Goal: Find specific page/section: Find specific page/section

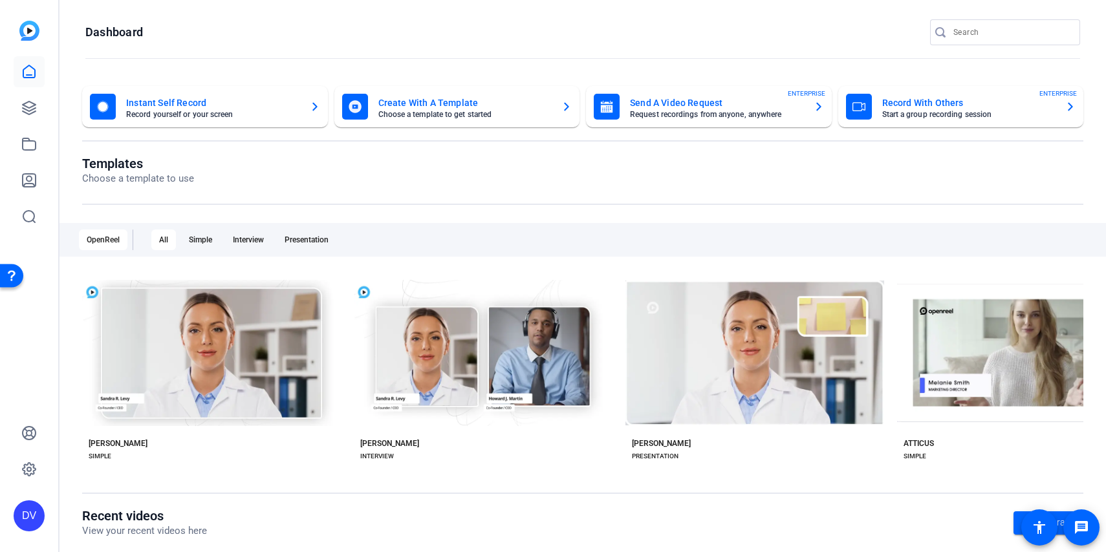
click at [958, 41] on div at bounding box center [1011, 32] width 116 height 26
click at [1005, 28] on input "Search" at bounding box center [1011, 33] width 116 height 16
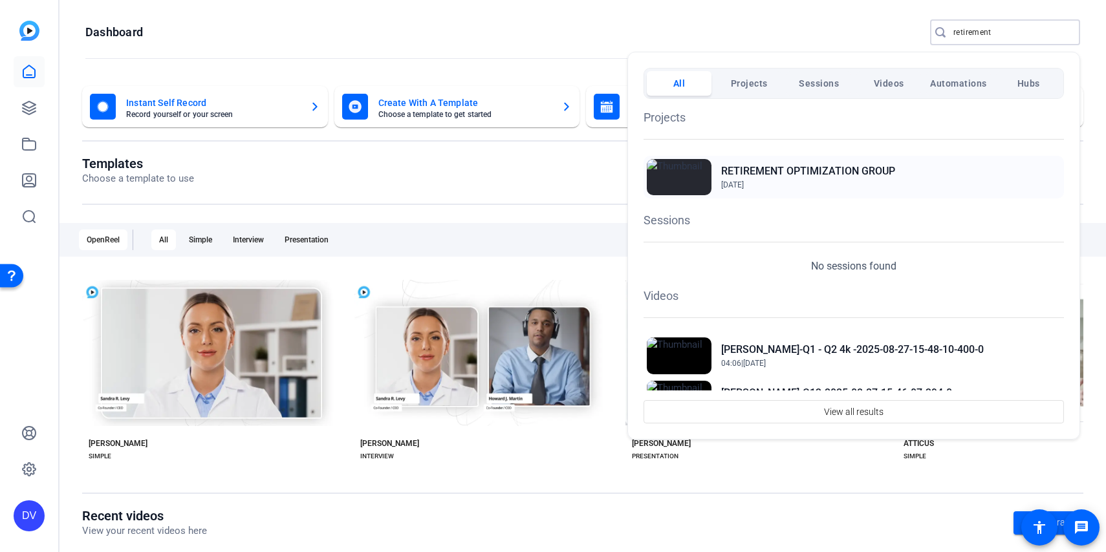
type input "retirement"
click at [822, 177] on h2 "RETIREMENT OPTIMIZATION GROUP" at bounding box center [808, 172] width 174 height 16
